Goal: Transaction & Acquisition: Purchase product/service

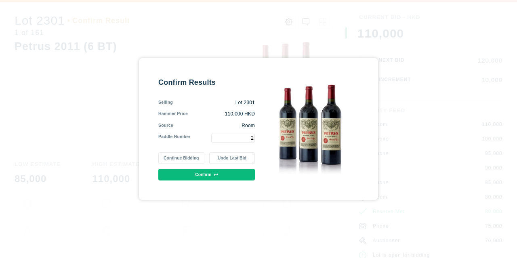
type input "2"
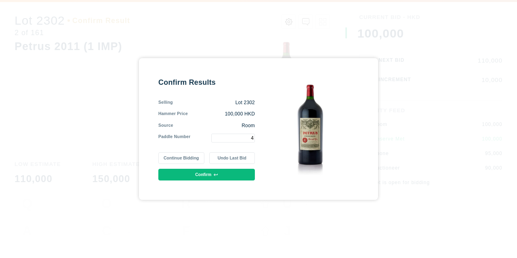
type input "4"
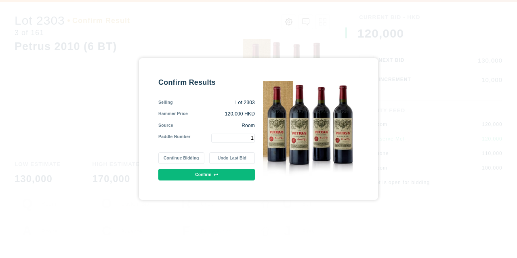
type input "1"
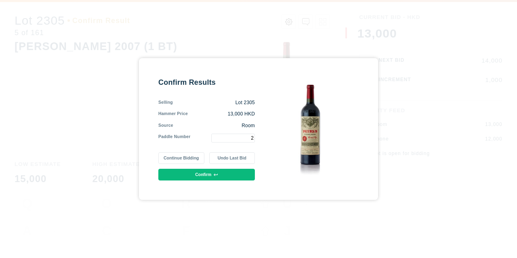
type input "2"
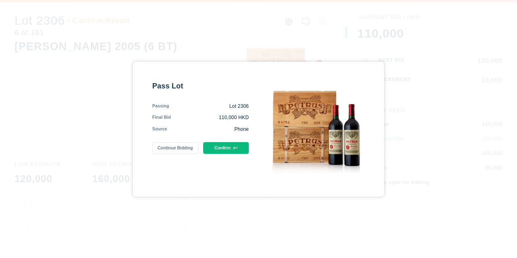
click at [187, 140] on div "Pass Lot Passing Lot 2306 Final Bid 110,000 HKD Source Phone Continue Bidding C…" at bounding box center [200, 129] width 97 height 96
click at [187, 145] on button "Continue Bidding" at bounding box center [175, 148] width 46 height 12
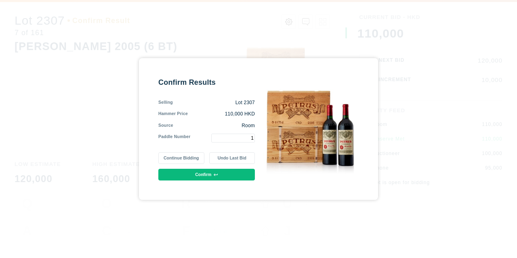
type input "1"
type input "2"
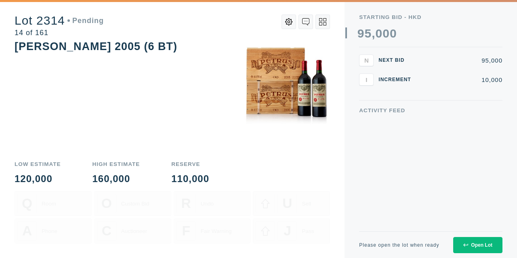
click at [339, 166] on div "Lot 2314 Pending 14 of 161 Petrus 2005 (6 BT) Low Estimate 120,000 High Estimat…" at bounding box center [172, 129] width 344 height 258
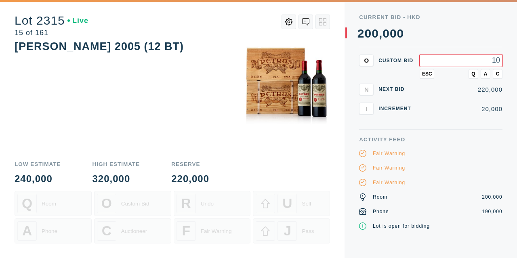
type input "1"
type input "215,000"
